Goal: Transaction & Acquisition: Purchase product/service

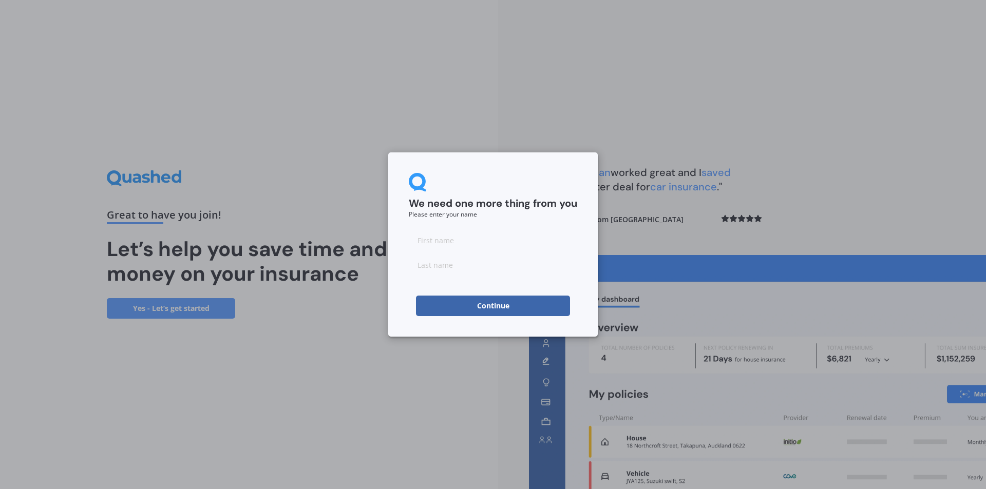
click at [482, 242] on input at bounding box center [493, 240] width 168 height 21
type input "[PERSON_NAME]"
type input "Brown"
click at [490, 304] on button "Continue" at bounding box center [493, 306] width 154 height 21
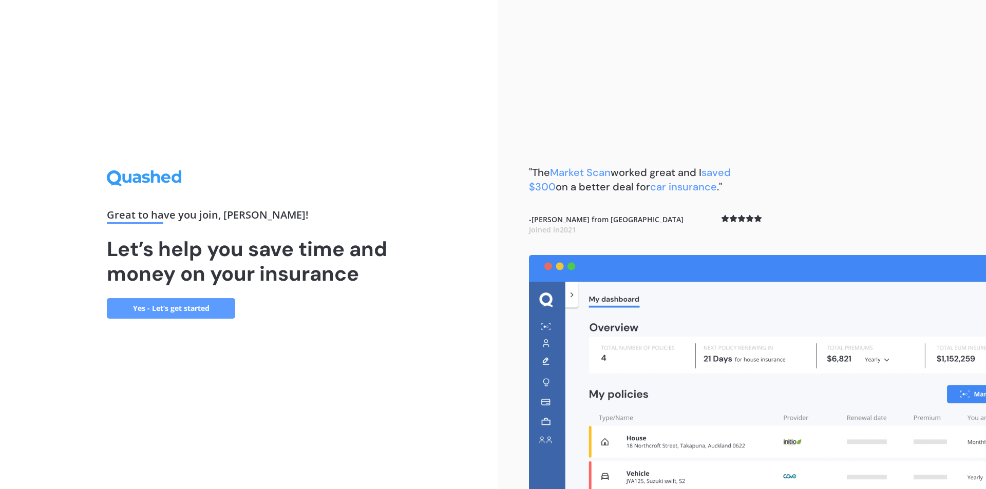
click at [186, 308] on link "Yes - Let’s get started" at bounding box center [171, 308] width 128 height 21
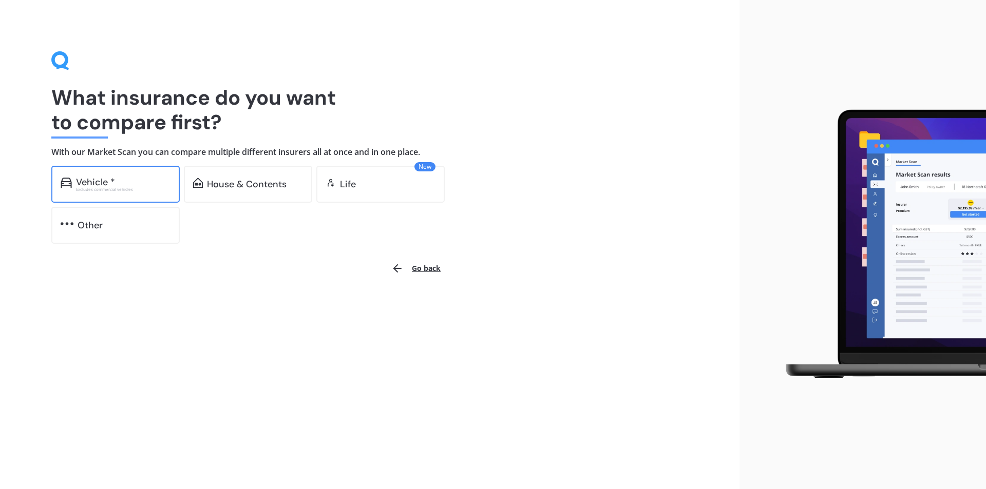
click at [123, 187] on div "Excludes commercial vehicles" at bounding box center [123, 189] width 94 height 4
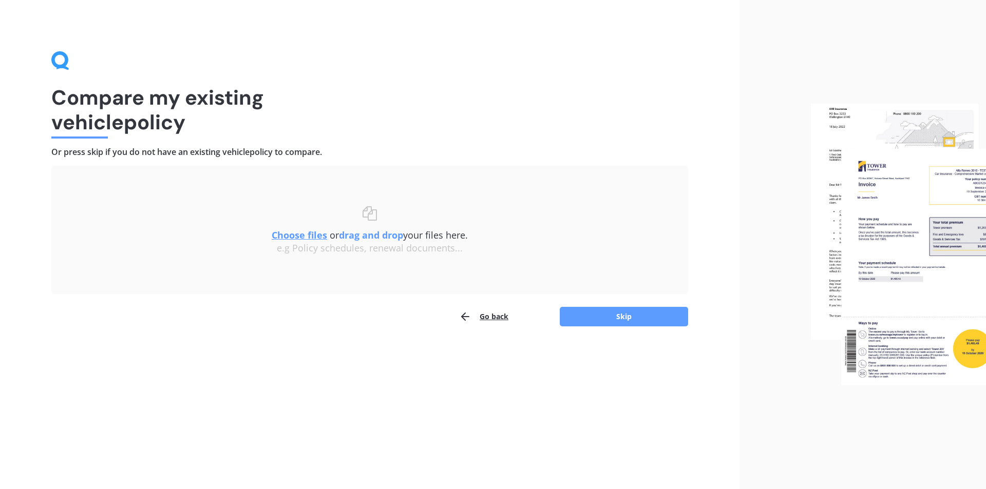
click at [311, 234] on u "Choose files" at bounding box center [299, 235] width 55 height 12
click at [488, 317] on button "Go back" at bounding box center [483, 316] width 49 height 21
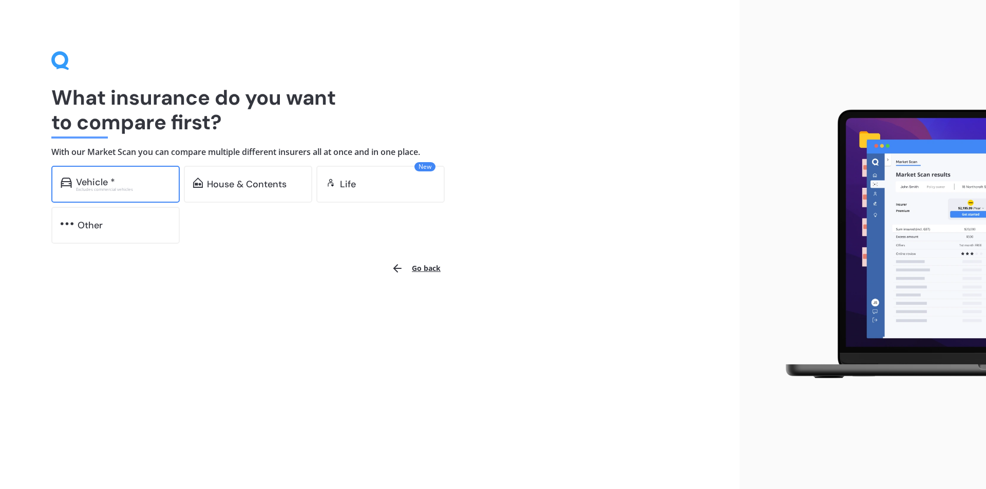
click at [93, 177] on div "Vehicle *" at bounding box center [95, 182] width 39 height 10
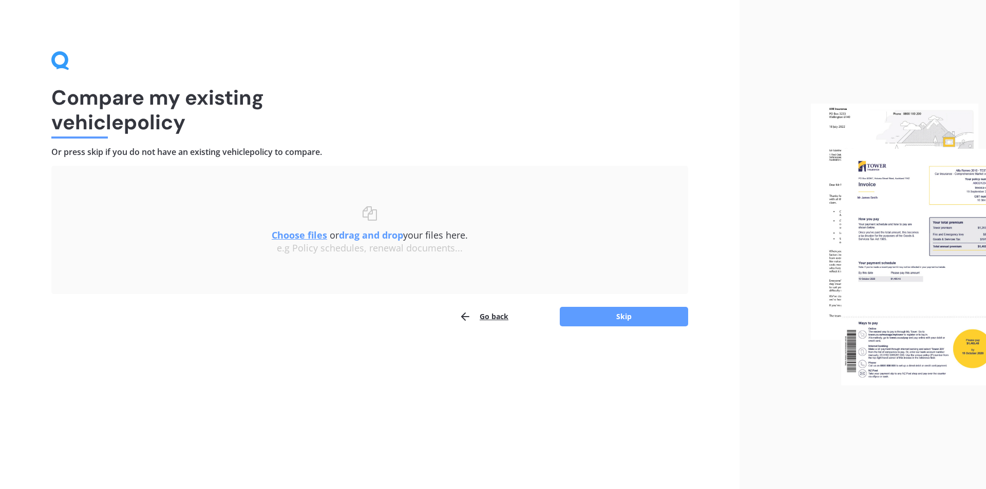
click at [408, 237] on span "Choose files or drag and drop your files here." at bounding box center [370, 235] width 196 height 12
click at [615, 316] on button "Skip" at bounding box center [623, 317] width 128 height 20
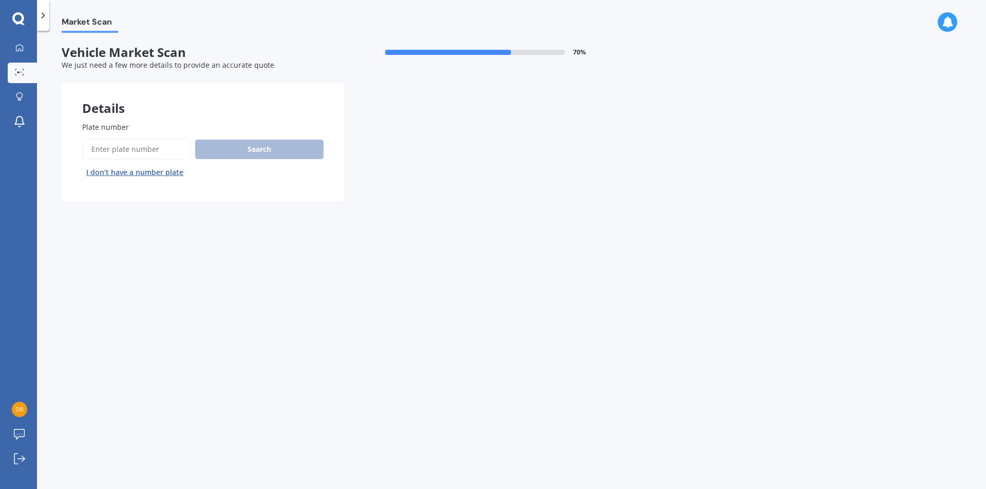
drag, startPoint x: 147, startPoint y: 124, endPoint x: 152, endPoint y: 122, distance: 5.5
click at [152, 122] on label "Plate number" at bounding box center [200, 127] width 237 height 11
click at [152, 139] on input "Plate number" at bounding box center [136, 150] width 109 height 22
type input "MQD683"
click at [261, 147] on button "Search" at bounding box center [259, 150] width 128 height 20
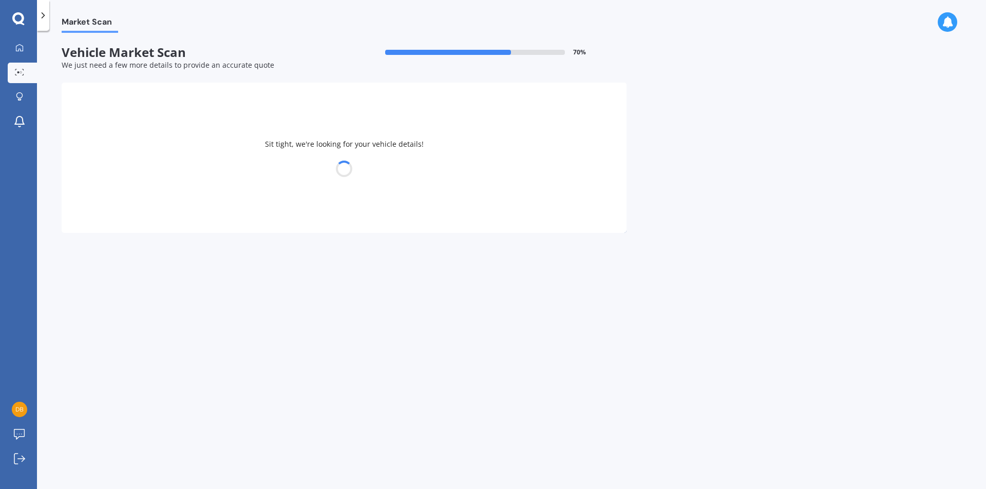
select select "TOYOTA"
select select "BB"
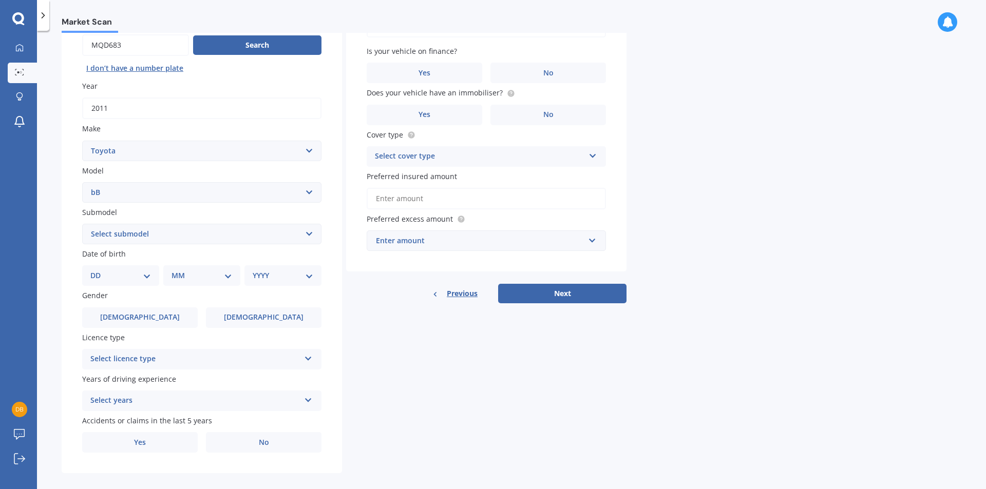
scroll to position [115, 0]
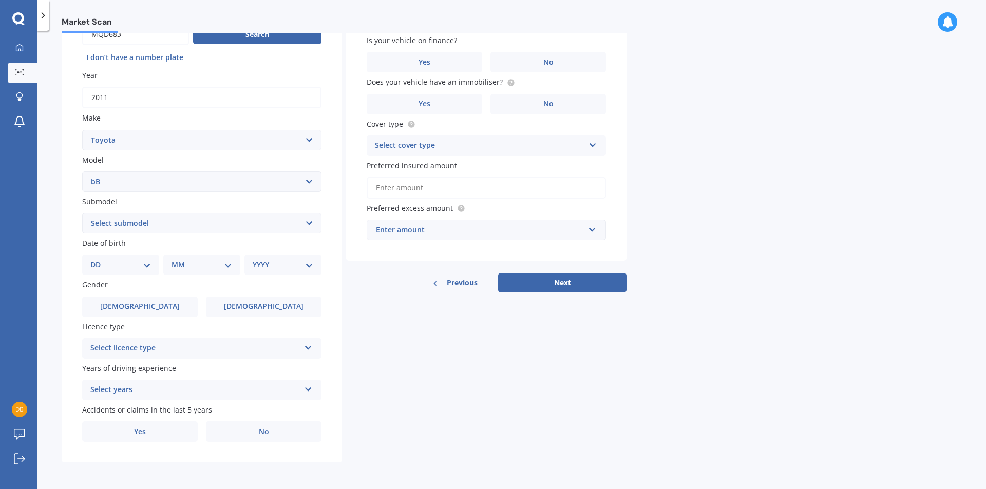
click at [149, 266] on select "DD 01 02 03 04 05 06 07 08 09 10 11 12 13 14 15 16 17 18 19 20 21 22 23 24 25 2…" at bounding box center [120, 264] width 61 height 11
select select "12"
click at [99, 259] on select "DD 01 02 03 04 05 06 07 08 09 10 11 12 13 14 15 16 17 18 19 20 21 22 23 24 25 2…" at bounding box center [120, 264] width 61 height 11
click at [191, 266] on select "MM 01 02 03 04 05 06 07 08 09 10 11 12" at bounding box center [204, 264] width 56 height 11
select select "09"
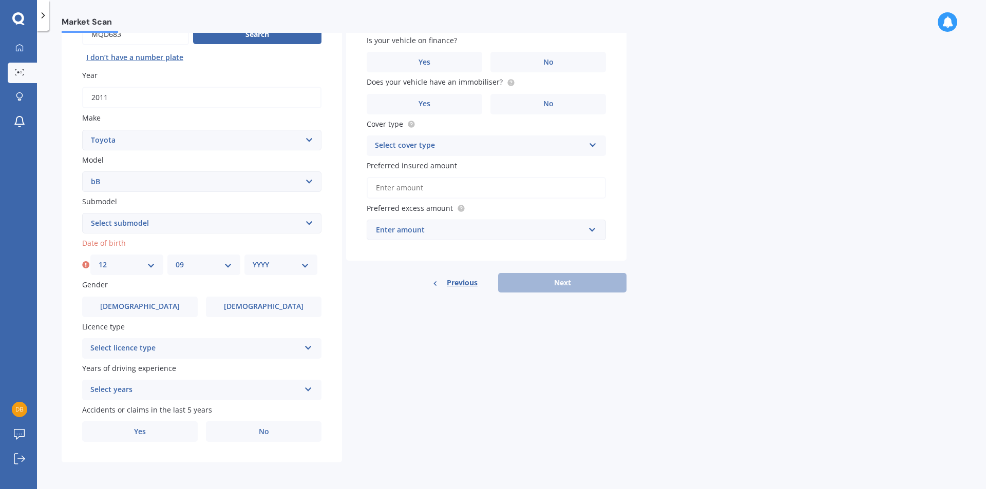
click at [176, 259] on select "MM 01 02 03 04 05 06 07 08 09 10 11 12" at bounding box center [204, 264] width 56 height 11
click at [303, 266] on select "YYYY 2025 2024 2023 2022 2021 2020 2019 2018 2017 2016 2015 2014 2013 2012 2011…" at bounding box center [281, 264] width 56 height 11
select select "1952"
click at [253, 259] on select "YYYY 2025 2024 2023 2022 2021 2020 2019 2018 2017 2016 2015 2014 2013 2012 2011…" at bounding box center [281, 264] width 56 height 11
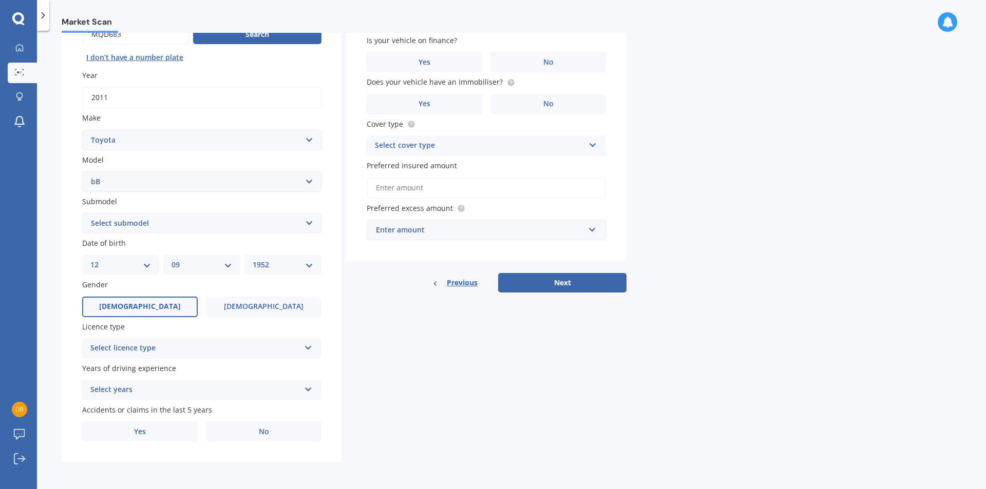
click at [152, 307] on label "[DEMOGRAPHIC_DATA]" at bounding box center [139, 307] width 115 height 21
click at [0, 0] on input "[DEMOGRAPHIC_DATA]" at bounding box center [0, 0] width 0 height 0
click at [306, 348] on icon at bounding box center [308, 345] width 9 height 7
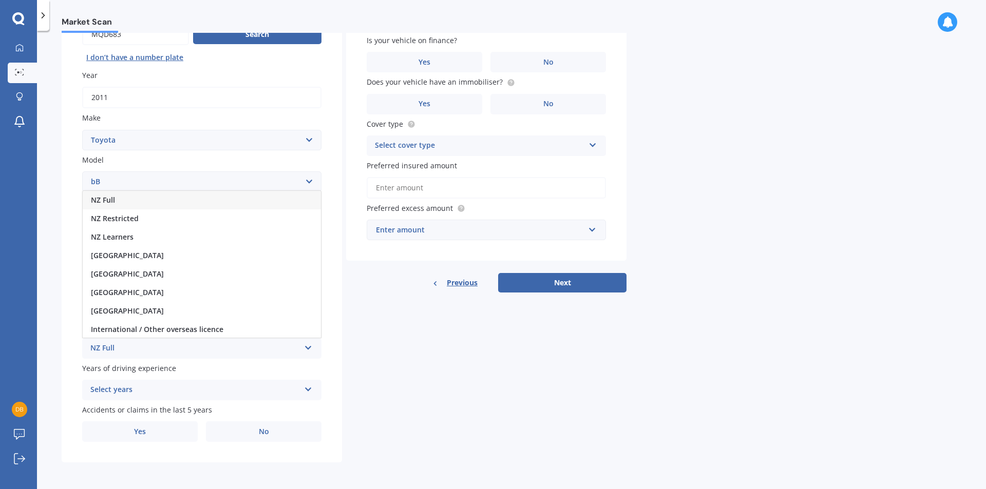
click at [195, 201] on div "NZ Full" at bounding box center [202, 200] width 238 height 18
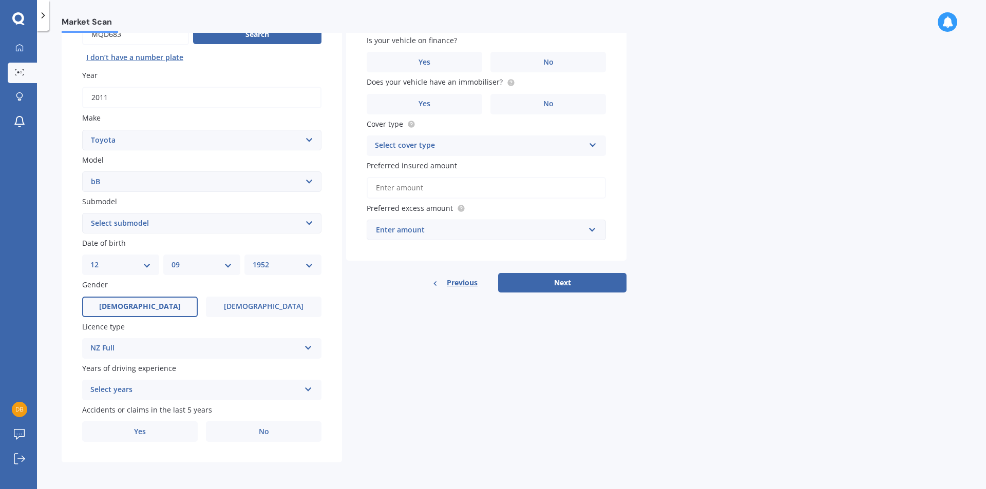
click at [310, 391] on icon at bounding box center [308, 387] width 9 height 7
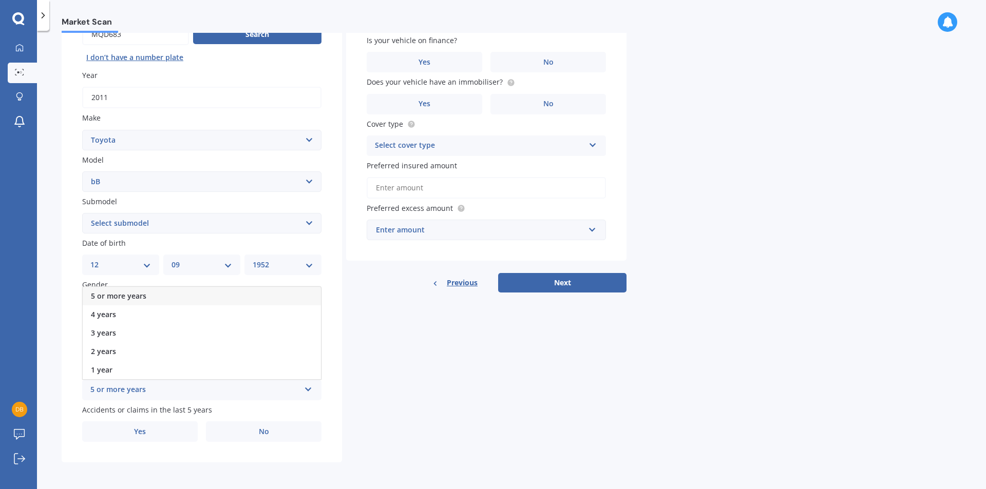
click at [139, 298] on span "5 or more years" at bounding box center [118, 296] width 55 height 10
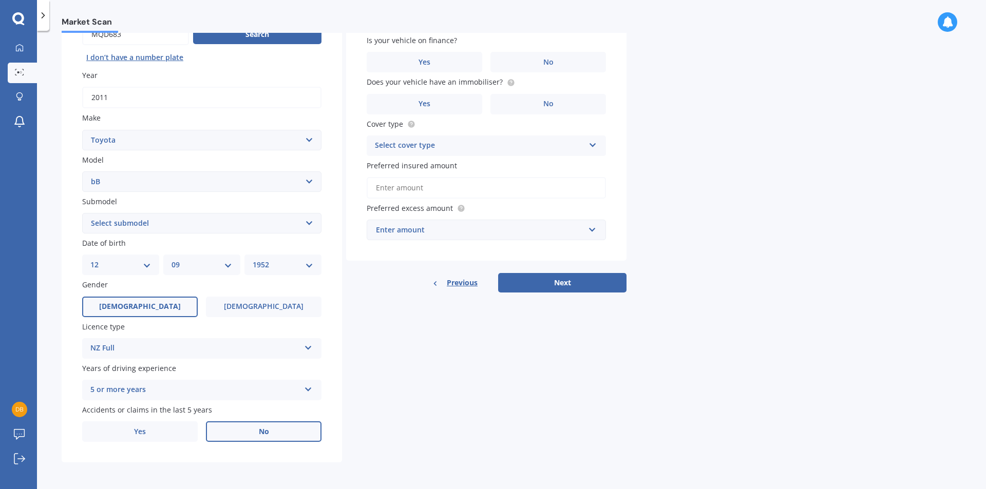
click at [266, 432] on span "No" at bounding box center [264, 432] width 10 height 9
click at [0, 0] on input "No" at bounding box center [0, 0] width 0 height 0
click at [555, 62] on label "No" at bounding box center [547, 62] width 115 height 21
click at [0, 0] on input "No" at bounding box center [0, 0] width 0 height 0
click at [548, 105] on span "No" at bounding box center [548, 104] width 10 height 9
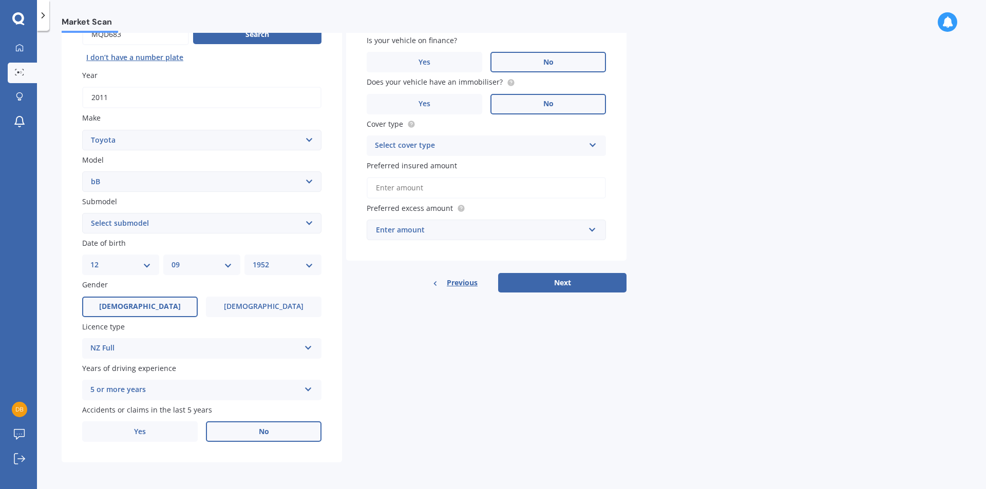
click at [0, 0] on input "No" at bounding box center [0, 0] width 0 height 0
click at [593, 144] on icon at bounding box center [592, 143] width 9 height 7
click at [519, 167] on div "Comprehensive" at bounding box center [486, 166] width 238 height 18
click at [486, 230] on div "Enter amount" at bounding box center [480, 229] width 208 height 11
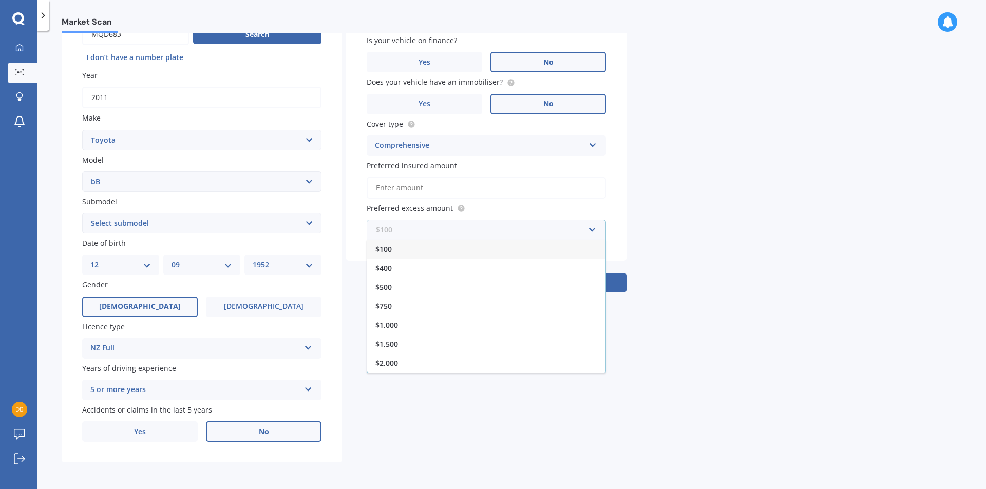
click at [592, 232] on input "text" at bounding box center [483, 230] width 230 height 20
click at [598, 365] on div "$2,000" at bounding box center [486, 363] width 238 height 19
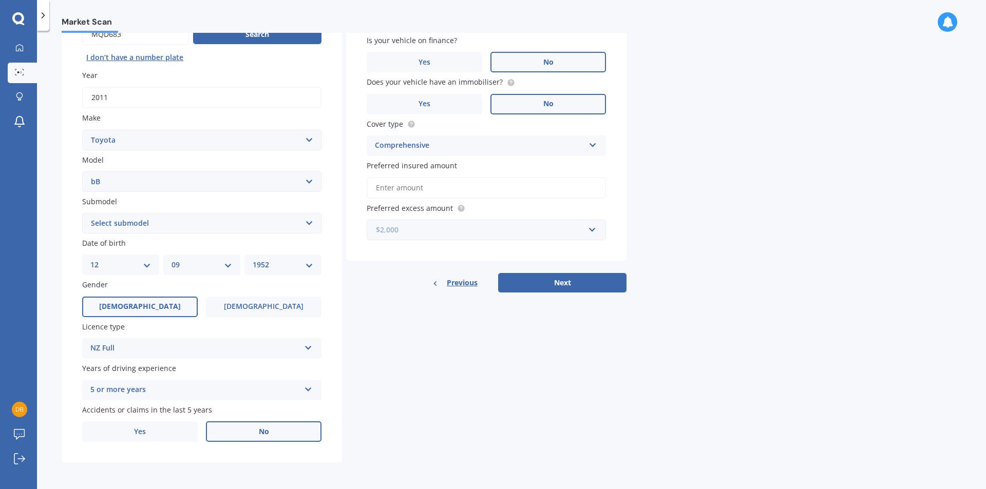
click at [592, 231] on input "text" at bounding box center [483, 230] width 230 height 20
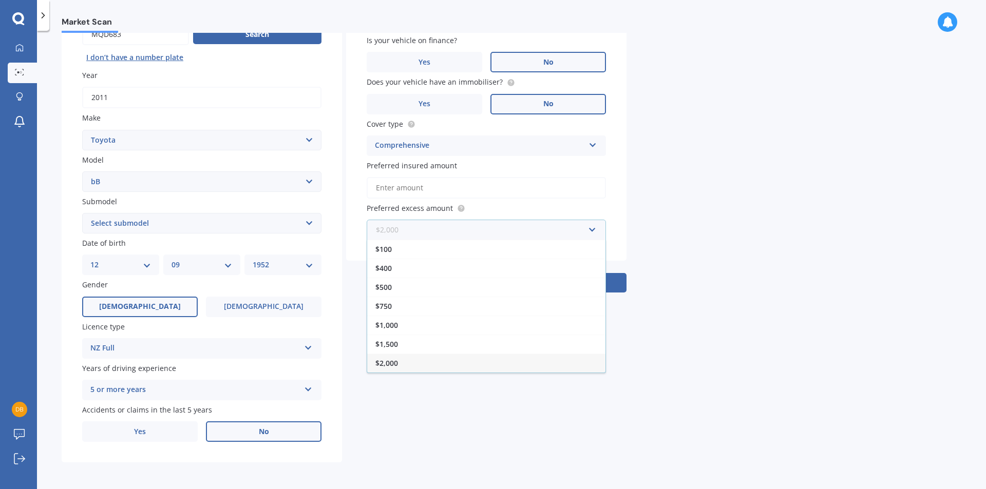
click at [594, 230] on input "text" at bounding box center [483, 230] width 230 height 20
click at [592, 231] on input "text" at bounding box center [483, 230] width 230 height 20
click at [592, 232] on input "text" at bounding box center [483, 230] width 230 height 20
click at [593, 233] on input "text" at bounding box center [483, 230] width 230 height 20
click at [593, 235] on input "text" at bounding box center [483, 230] width 230 height 20
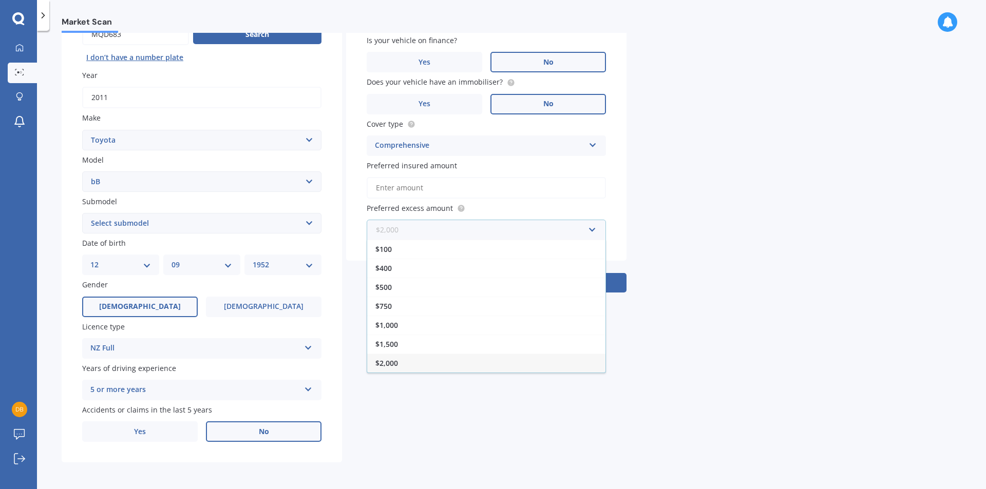
click at [593, 235] on input "text" at bounding box center [483, 230] width 230 height 20
drag, startPoint x: 593, startPoint y: 233, endPoint x: 594, endPoint y: 238, distance: 5.2
click at [594, 233] on input "text" at bounding box center [483, 230] width 230 height 20
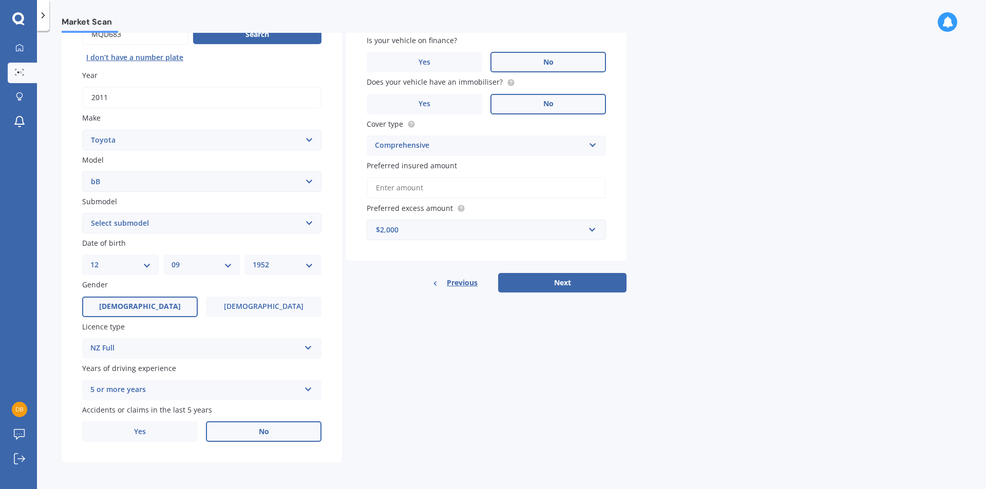
drag, startPoint x: 614, startPoint y: 276, endPoint x: 614, endPoint y: 281, distance: 5.6
click at [614, 281] on button "Next" at bounding box center [562, 283] width 128 height 20
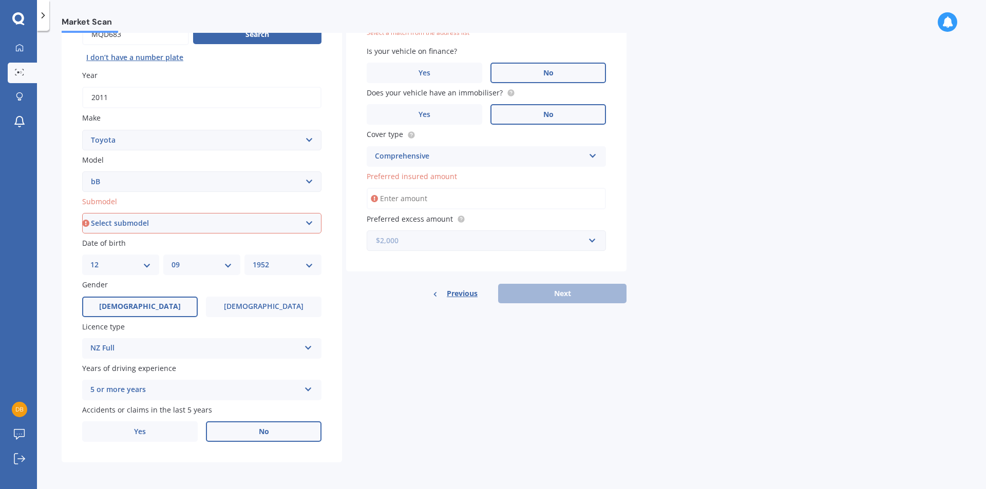
click at [590, 243] on input "text" at bounding box center [483, 241] width 230 height 20
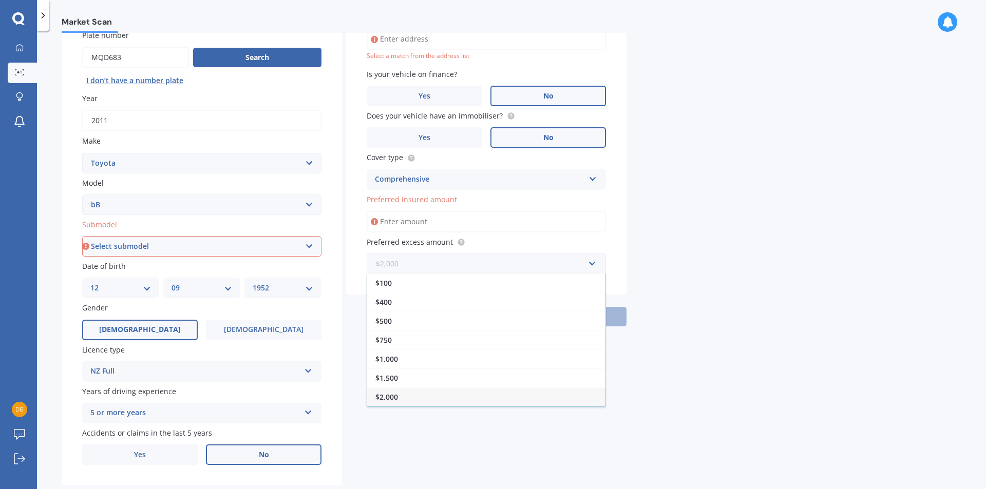
scroll to position [85, 0]
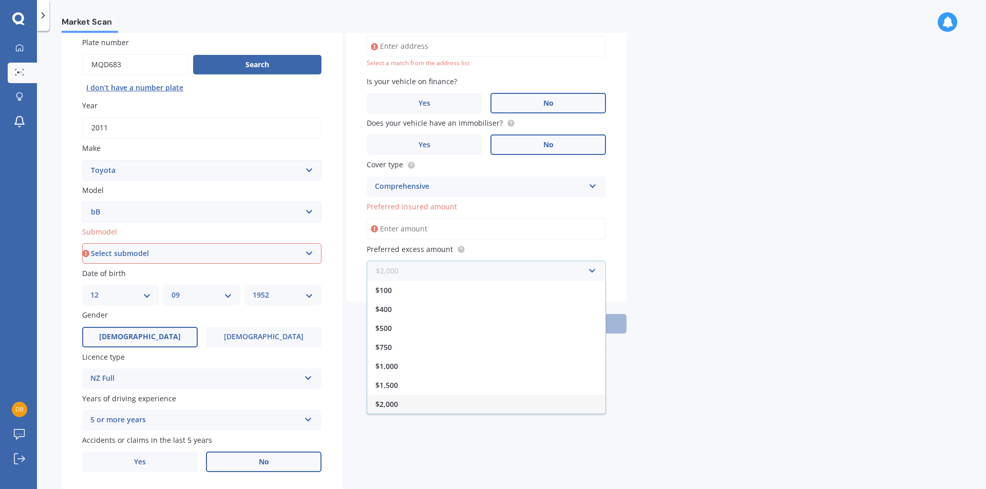
click at [593, 272] on input "text" at bounding box center [483, 271] width 230 height 20
click at [311, 255] on select "Select submodel (All)" at bounding box center [201, 253] width 239 height 21
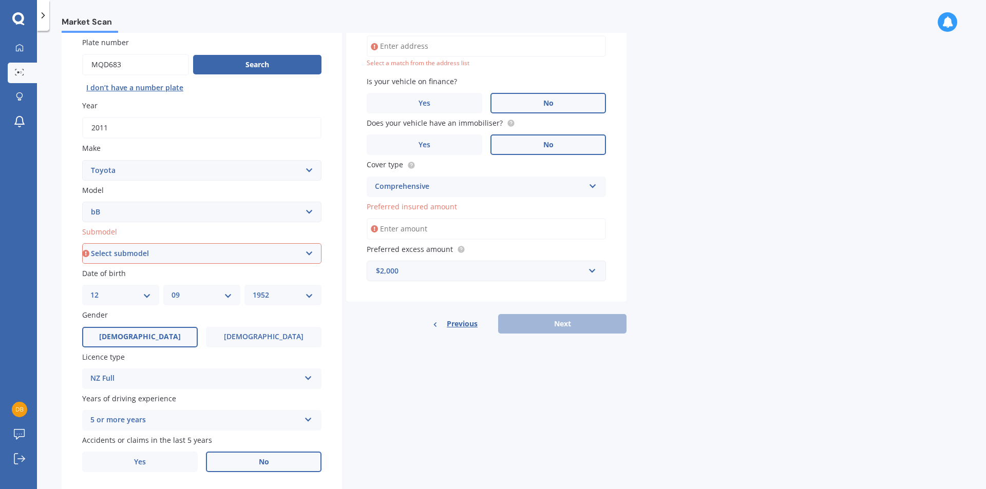
click at [407, 360] on div "Details Plate number Search I don’t have a number plate Year [DATE] Make Select…" at bounding box center [344, 245] width 565 height 495
click at [114, 252] on select "Select submodel (All)" at bounding box center [201, 253] width 239 height 21
click at [311, 251] on select "Select submodel (All)" at bounding box center [201, 253] width 239 height 21
select select "(ALL)"
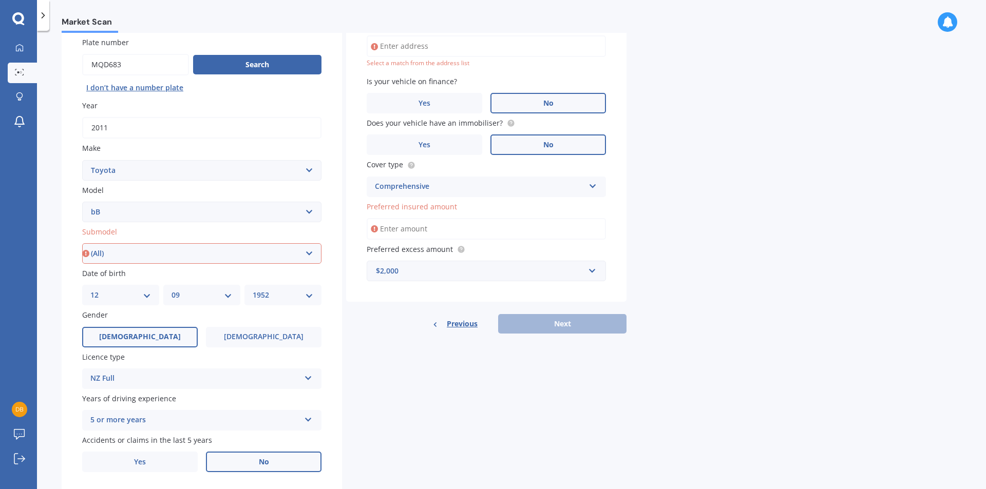
click at [82, 243] on select "Select submodel (All)" at bounding box center [201, 253] width 239 height 21
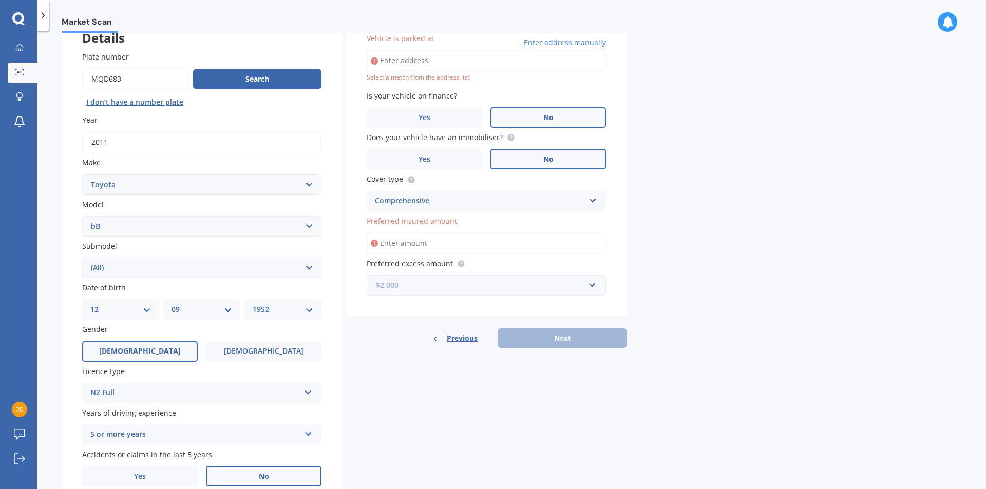
click at [594, 286] on input "text" at bounding box center [483, 286] width 230 height 20
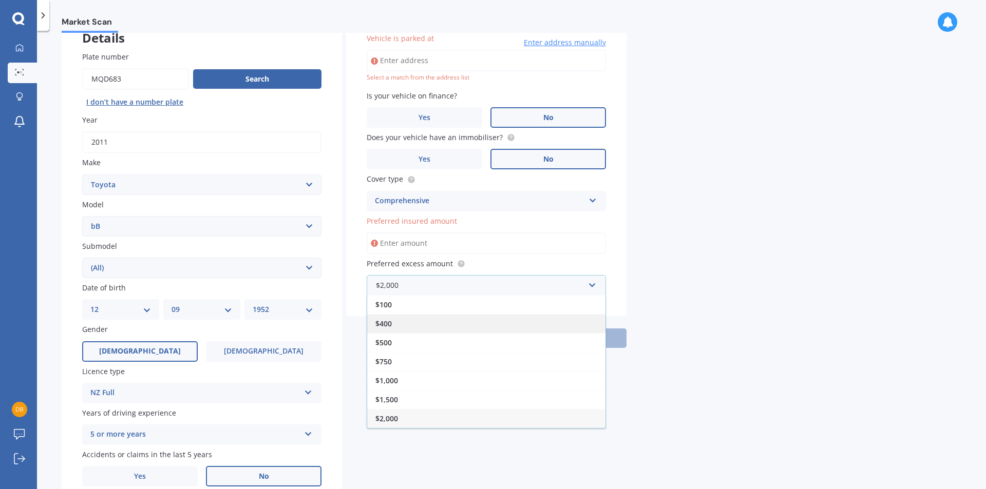
click at [384, 323] on span "$400" at bounding box center [383, 324] width 16 height 10
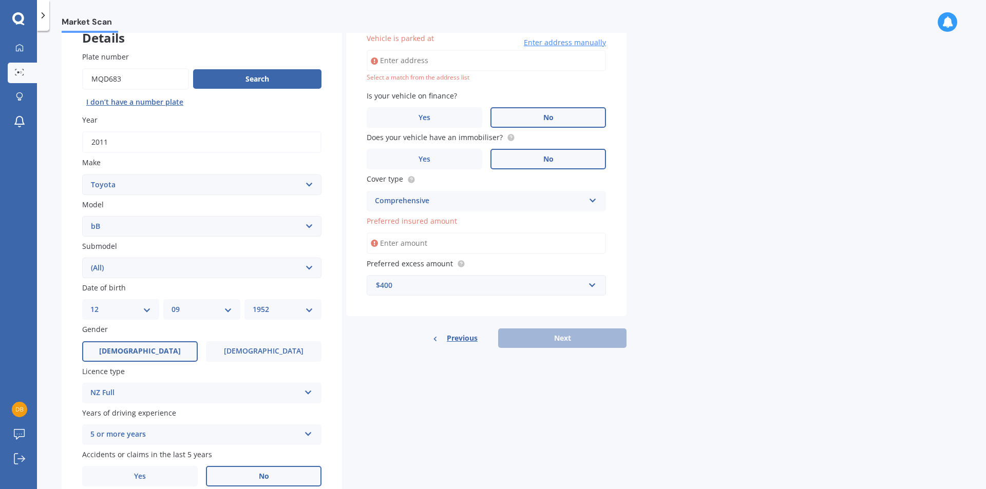
click at [551, 337] on div "Previous Next" at bounding box center [486, 339] width 280 height 20
click at [448, 245] on input "Preferred insured amount" at bounding box center [485, 244] width 239 height 22
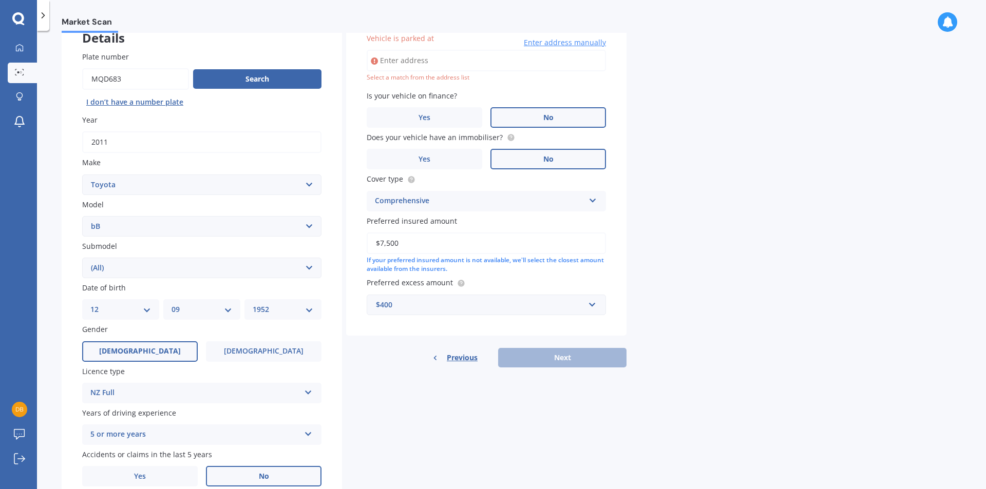
type input "$7,500"
click at [428, 57] on input "Vehicle is parked at" at bounding box center [485, 61] width 239 height 22
click at [570, 359] on div "Previous Next" at bounding box center [486, 358] width 280 height 20
click at [559, 42] on span "Enter address manually" at bounding box center [565, 42] width 82 height 10
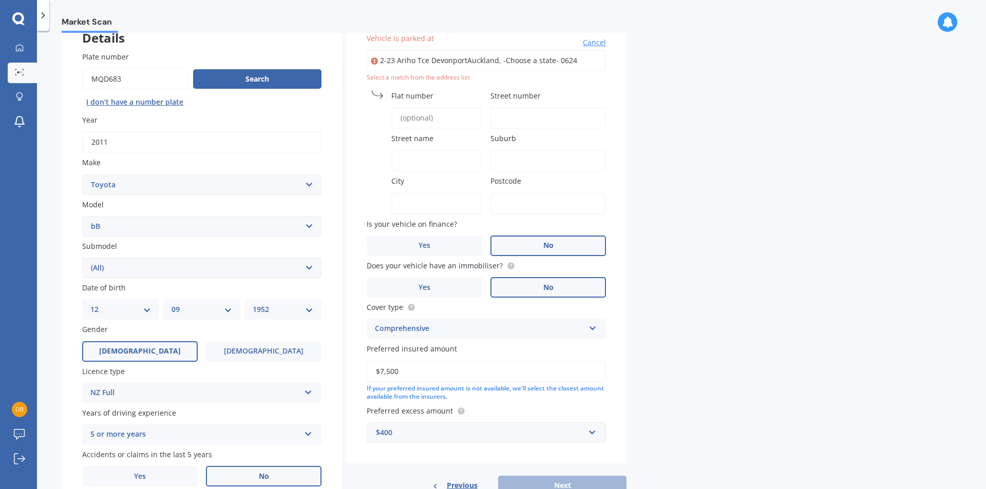
click at [549, 65] on input "2-23 Ariho Tce DevonportAuckland, -Choose a state- 0624" at bounding box center [485, 61] width 239 height 22
type input "[STREET_ADDRESS]"
click at [420, 95] on span "Flat number" at bounding box center [412, 96] width 42 height 10
click at [420, 107] on input "Flat number" at bounding box center [436, 118] width 91 height 22
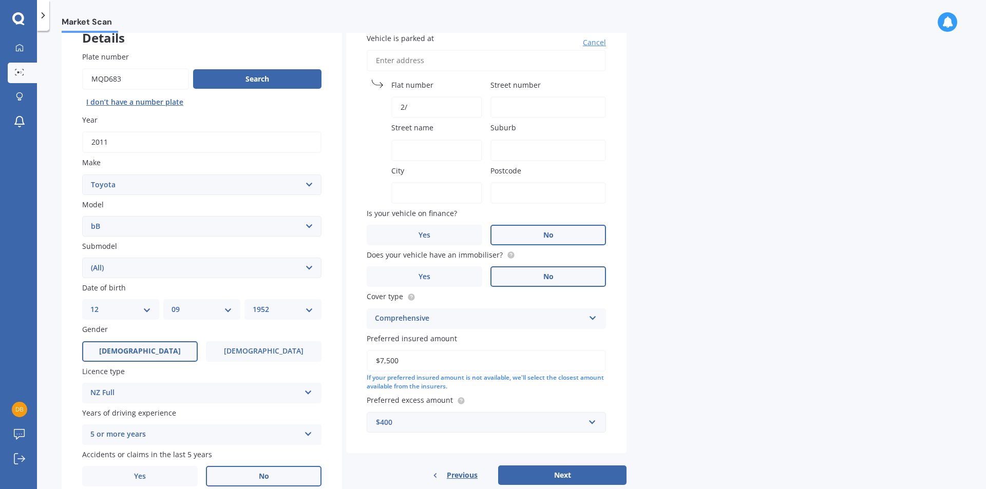
type input "2"
click at [478, 44] on div "Vehicle is parked at Cancel" at bounding box center [485, 52] width 239 height 38
click at [414, 83] on span "Flat number" at bounding box center [412, 85] width 42 height 10
click at [414, 96] on input "Flat number" at bounding box center [436, 107] width 91 height 22
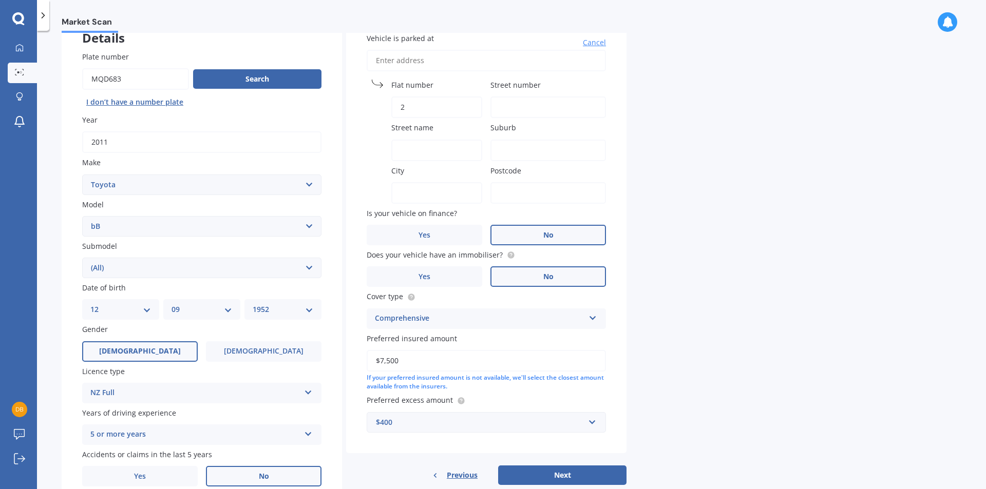
type input "2"
click at [536, 86] on span "Street number" at bounding box center [515, 85] width 50 height 10
click at [536, 96] on input "Street number" at bounding box center [547, 107] width 115 height 22
type input "23"
click at [446, 129] on label "Street name" at bounding box center [434, 127] width 87 height 11
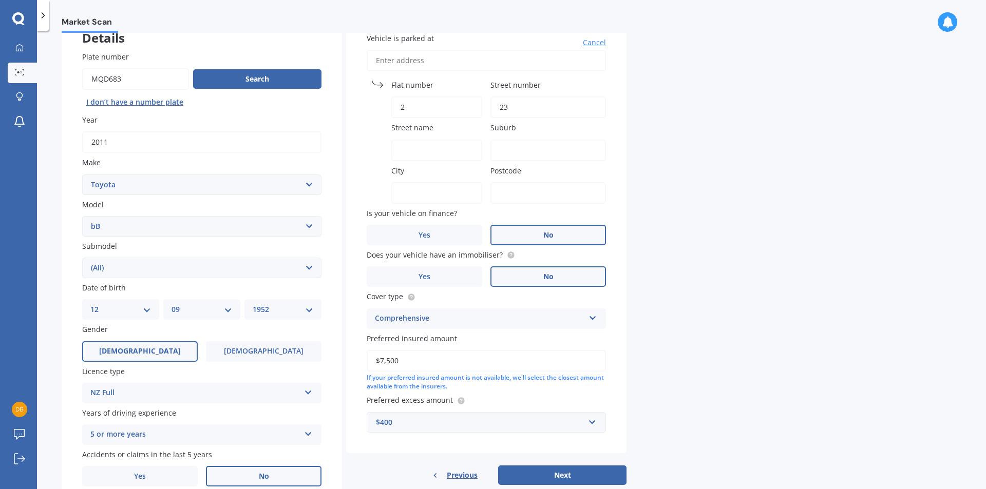
click at [446, 140] on input "Street name" at bounding box center [436, 151] width 91 height 22
type input "Ariho Terrace"
click at [533, 147] on input "Suburb" at bounding box center [547, 151] width 115 height 22
type input "[GEOGRAPHIC_DATA]"
type input "[STREET_ADDRESS]"
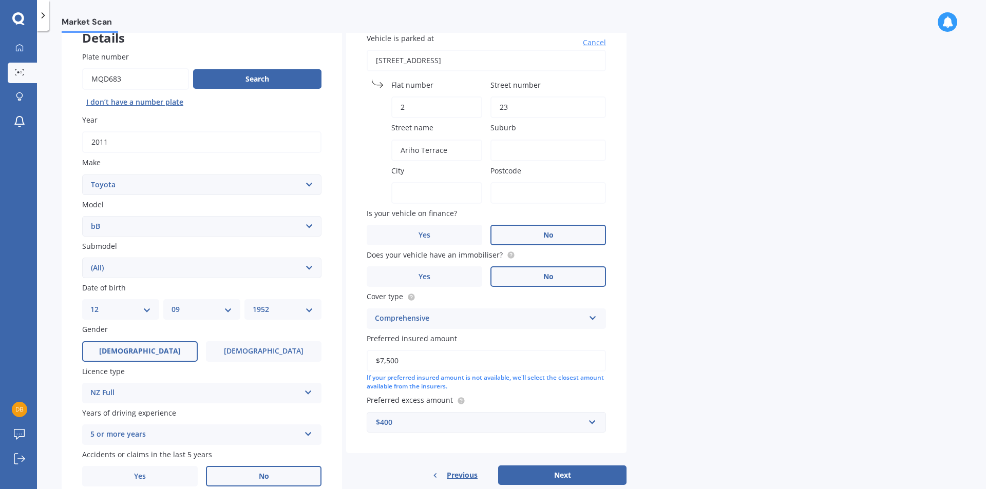
type input "[GEOGRAPHIC_DATA]"
type input "0624"
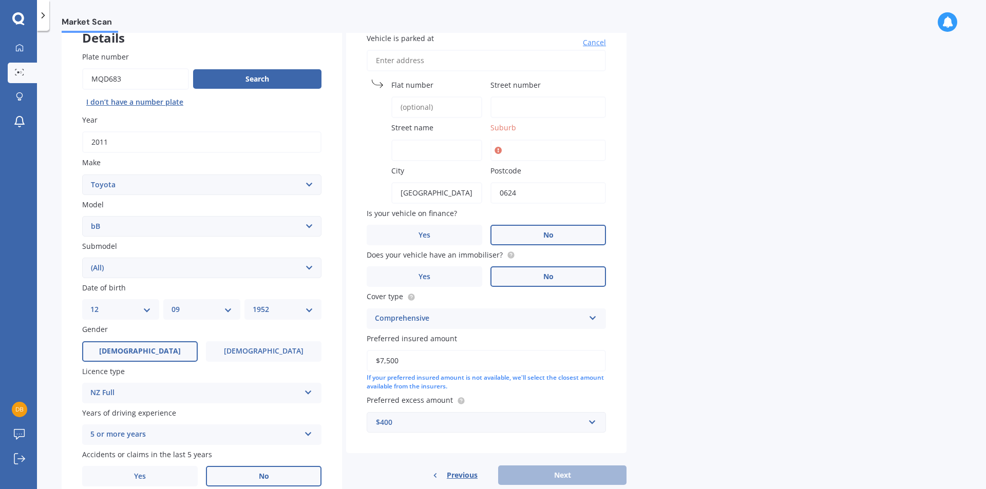
click at [424, 85] on span "Flat number" at bounding box center [412, 85] width 42 height 10
click at [424, 96] on input "Flat number" at bounding box center [436, 107] width 91 height 22
type input "2"
click at [516, 104] on input "Street number" at bounding box center [547, 107] width 115 height 22
type input "23"
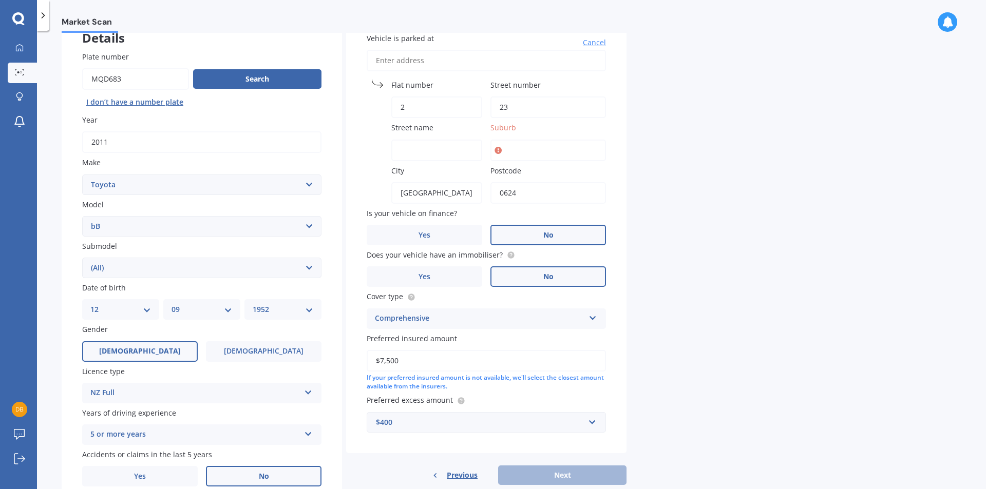
click at [435, 128] on label "Street name" at bounding box center [434, 127] width 87 height 11
click at [435, 140] on input "Street name" at bounding box center [436, 151] width 91 height 22
type input "Ariho tce"
click at [529, 128] on label "Suburb" at bounding box center [545, 127] width 111 height 11
click at [529, 140] on input "Suburb" at bounding box center [547, 151] width 115 height 22
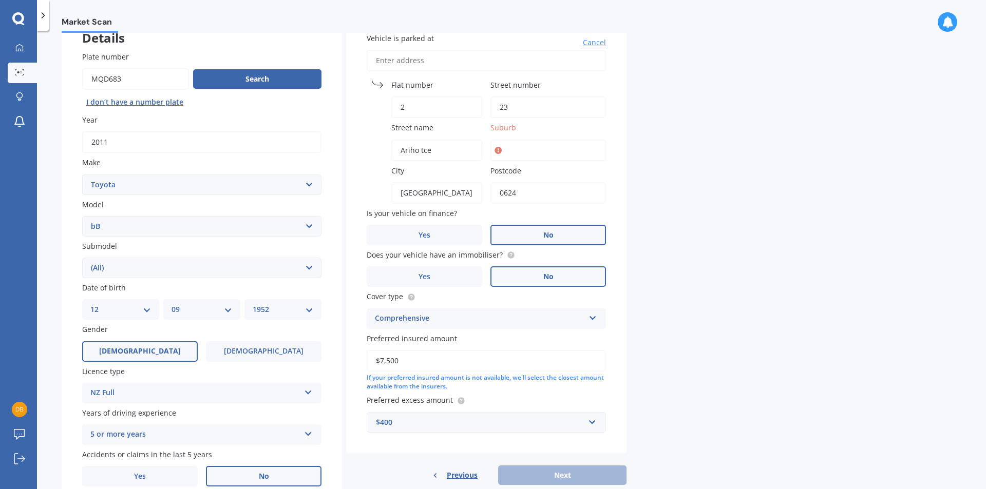
type input "d"
type input "Devonport"
click at [556, 235] on label "No" at bounding box center [547, 235] width 115 height 21
click at [0, 0] on input "No" at bounding box center [0, 0] width 0 height 0
click at [547, 278] on span "No" at bounding box center [548, 277] width 10 height 9
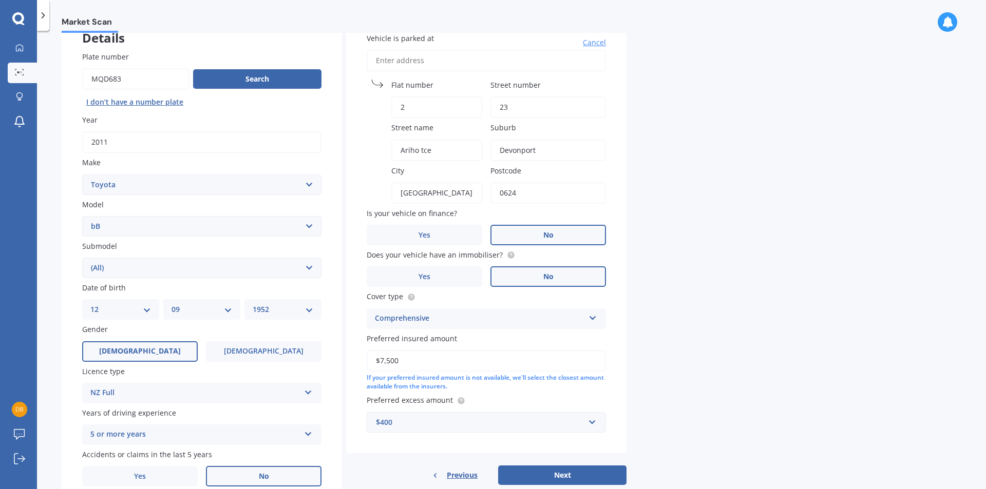
click at [0, 0] on input "No" at bounding box center [0, 0] width 0 height 0
click at [570, 472] on button "Next" at bounding box center [562, 476] width 128 height 20
select select "12"
select select "09"
select select "1952"
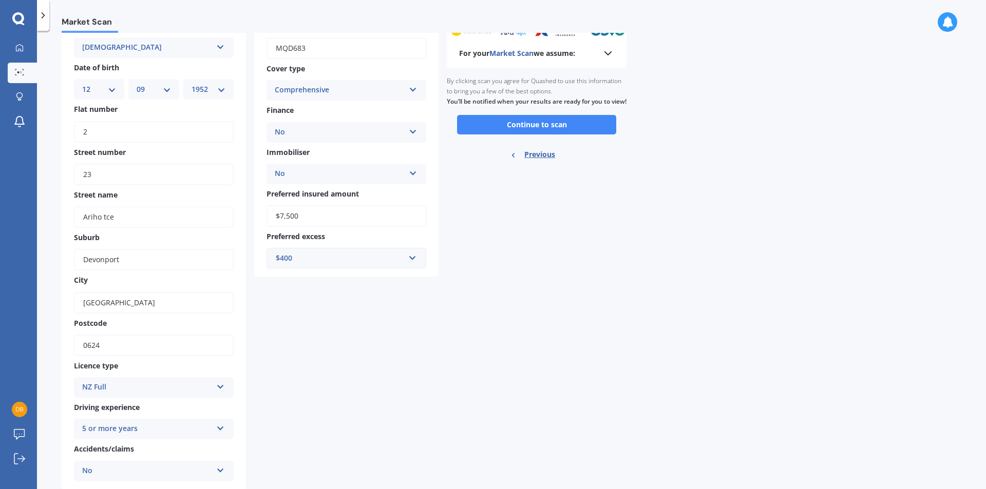
scroll to position [0, 0]
